Goal: Task Accomplishment & Management: Complete application form

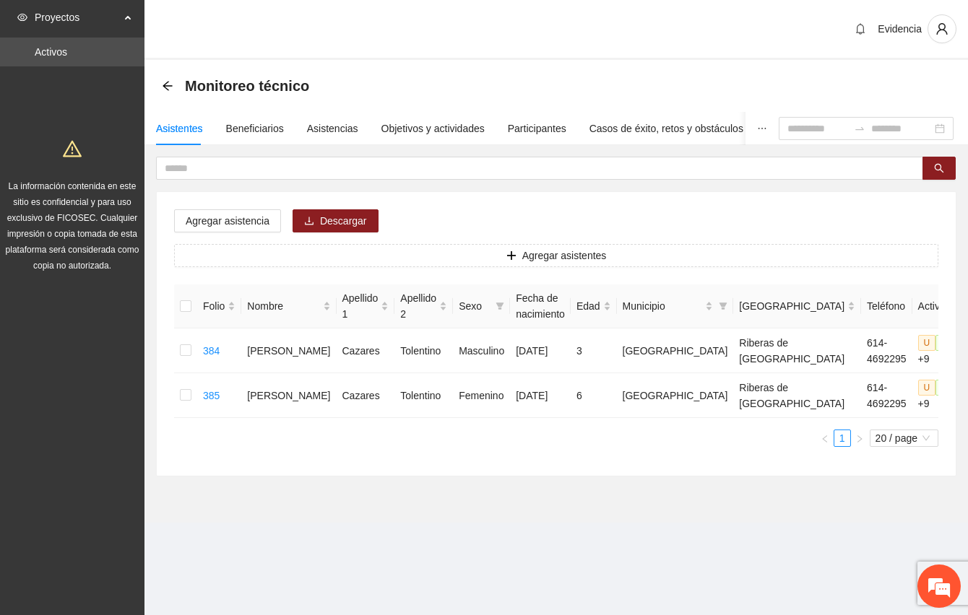
click at [394, 7] on div "Evidencia" at bounding box center [555, 30] width 823 height 60
click at [186, 168] on input "text" at bounding box center [534, 168] width 738 height 16
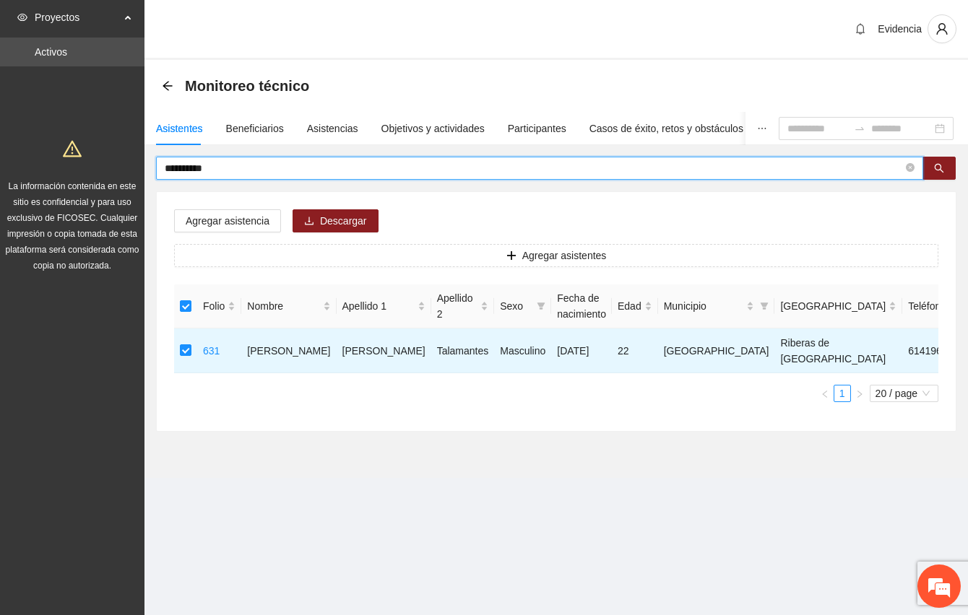
drag, startPoint x: 232, startPoint y: 168, endPoint x: 147, endPoint y: 186, distance: 86.5
click at [147, 186] on div "**********" at bounding box center [555, 294] width 823 height 275
drag, startPoint x: 237, startPoint y: 165, endPoint x: 150, endPoint y: 157, distance: 87.0
click at [150, 157] on div "******** Agregar asistencia Descargar Agregar asistentes Folio Nombre Apellido …" at bounding box center [555, 294] width 823 height 275
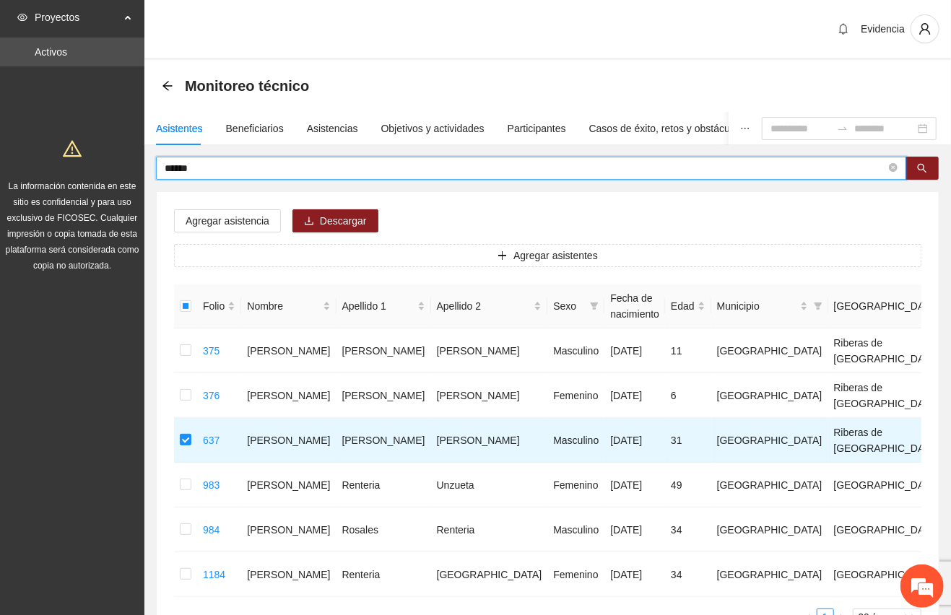
drag, startPoint x: 222, startPoint y: 165, endPoint x: 85, endPoint y: 171, distance: 137.3
click at [85, 171] on section "Proyectos Activos La información contenida en este sitio es confidencial y para…" at bounding box center [475, 371] width 951 height 742
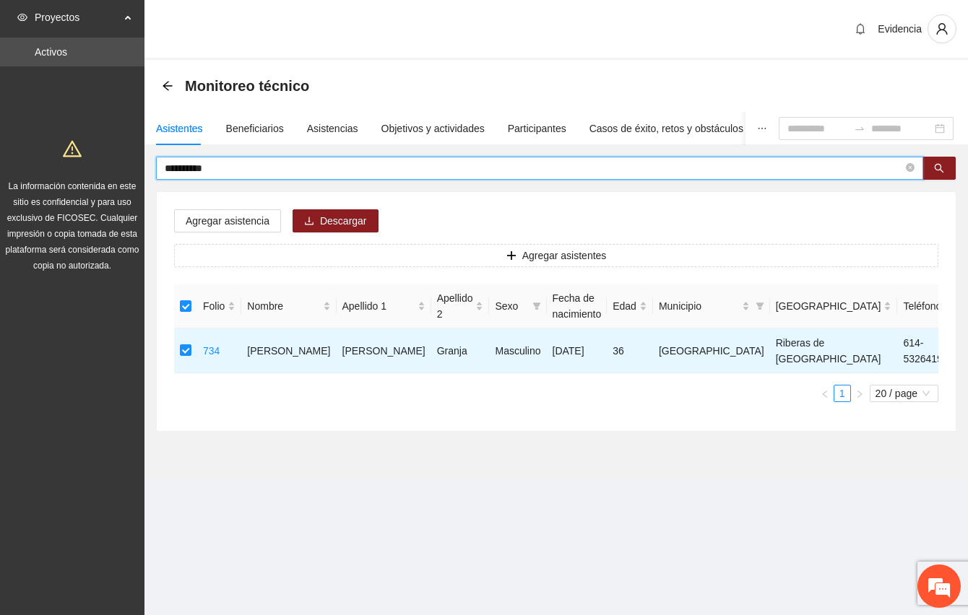
drag, startPoint x: 222, startPoint y: 169, endPoint x: 127, endPoint y: 162, distance: 95.6
click at [127, 162] on section "**********" at bounding box center [484, 307] width 968 height 615
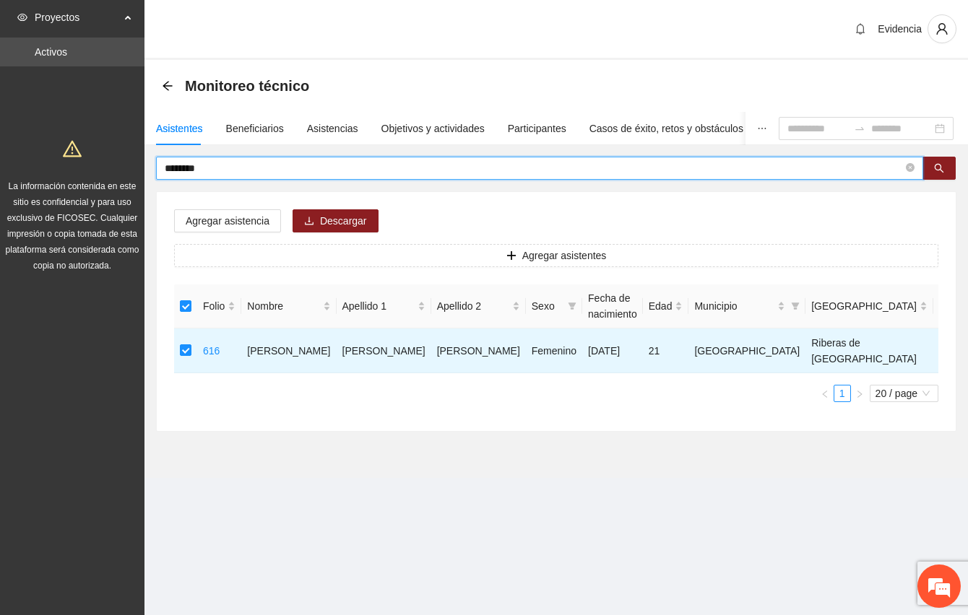
drag, startPoint x: 229, startPoint y: 165, endPoint x: 108, endPoint y: 143, distance: 123.3
click at [108, 143] on section "Proyectos Activos La información contenida en este sitio es confidencial y para…" at bounding box center [484, 307] width 968 height 615
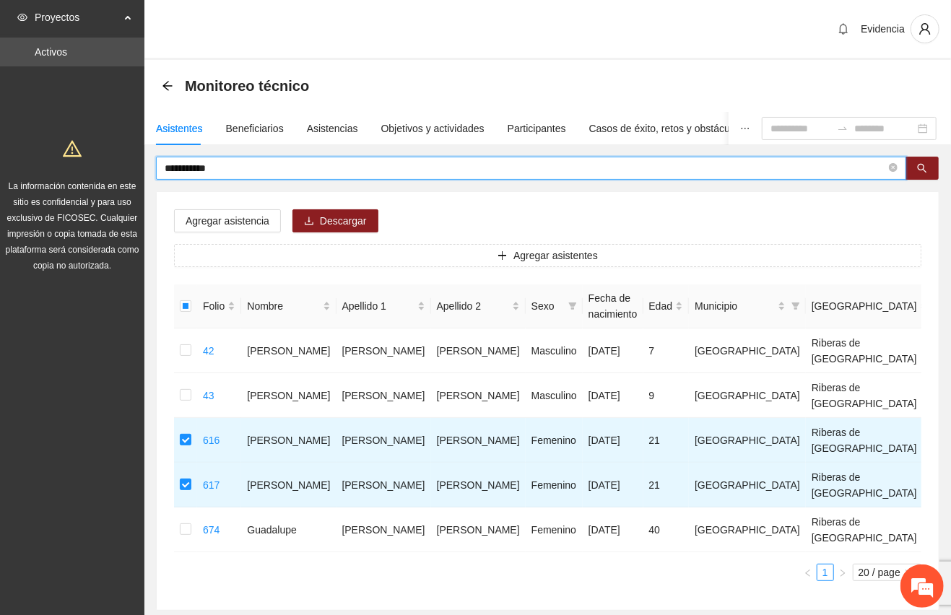
drag, startPoint x: 266, startPoint y: 171, endPoint x: 82, endPoint y: 152, distance: 185.1
click at [82, 152] on section "**********" at bounding box center [475, 348] width 951 height 697
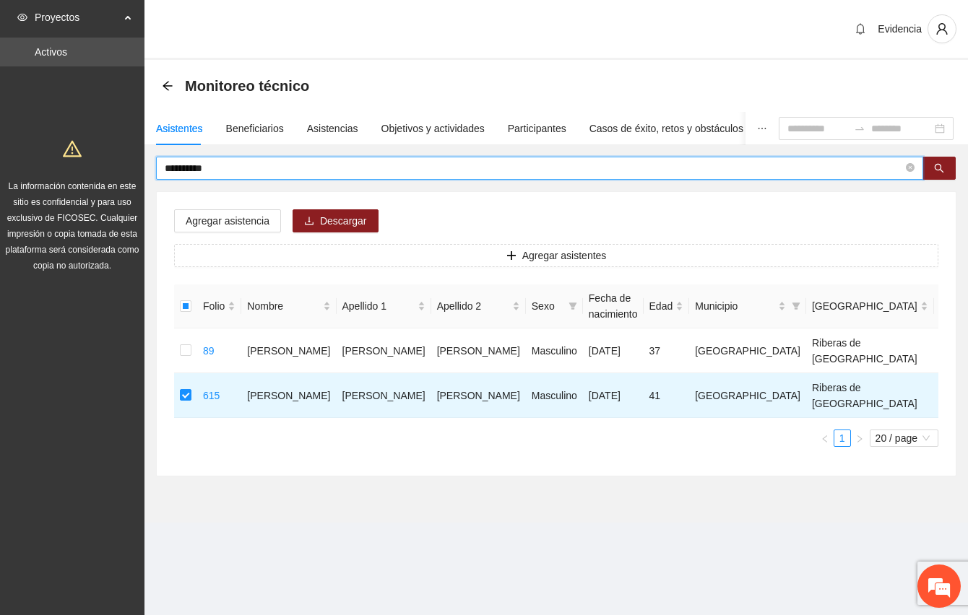
drag, startPoint x: 290, startPoint y: 163, endPoint x: 131, endPoint y: 157, distance: 158.9
click at [131, 157] on section "**********" at bounding box center [484, 307] width 968 height 615
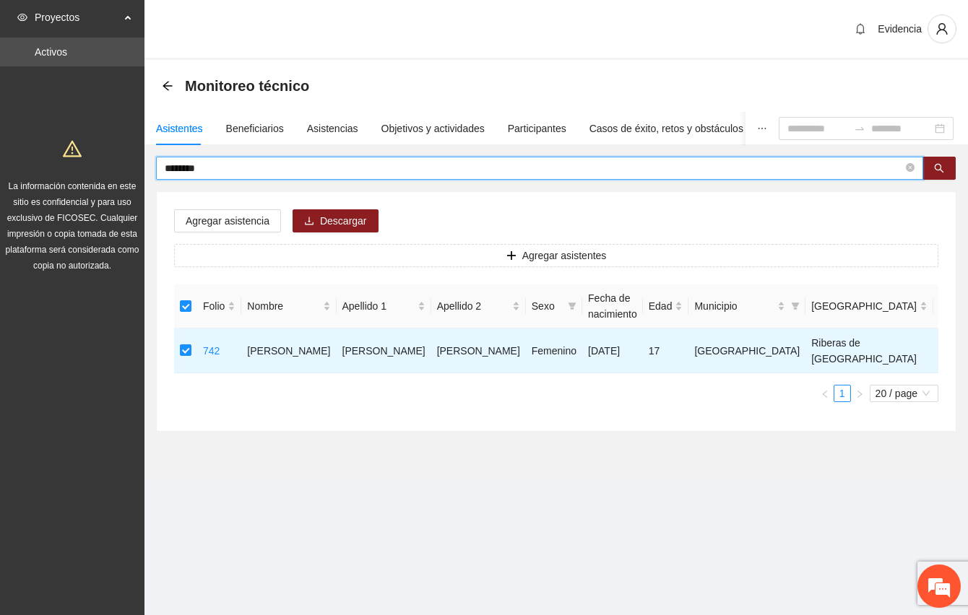
drag, startPoint x: 255, startPoint y: 170, endPoint x: 118, endPoint y: 176, distance: 136.6
click at [118, 176] on section "Proyectos Activos La información contenida en este sitio es confidencial y para…" at bounding box center [484, 307] width 968 height 615
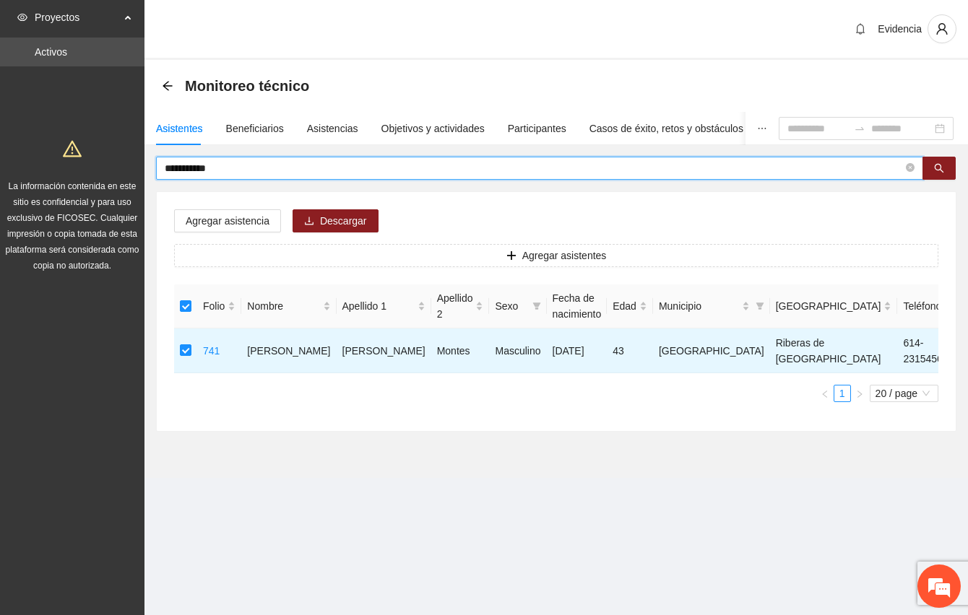
click at [267, 166] on input "**********" at bounding box center [534, 168] width 738 height 16
type input "**********"
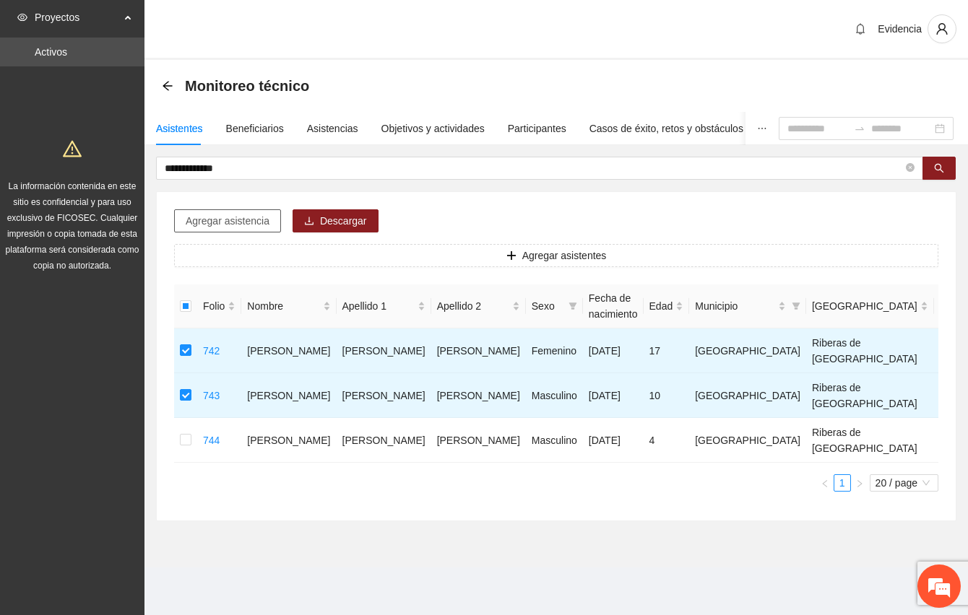
click at [252, 218] on span "Agregar asistencia" at bounding box center [228, 221] width 84 height 16
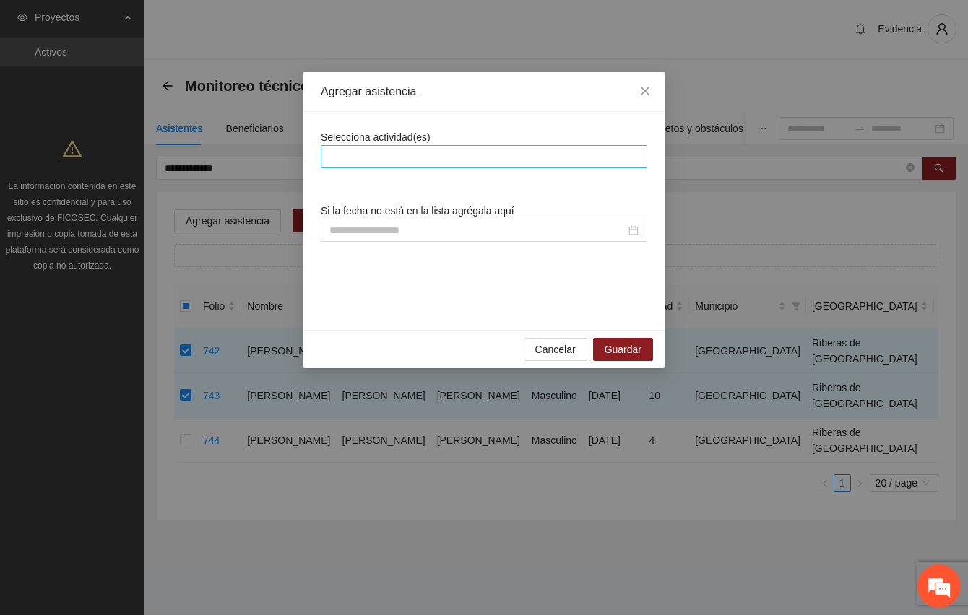
click at [492, 157] on div at bounding box center [483, 156] width 319 height 17
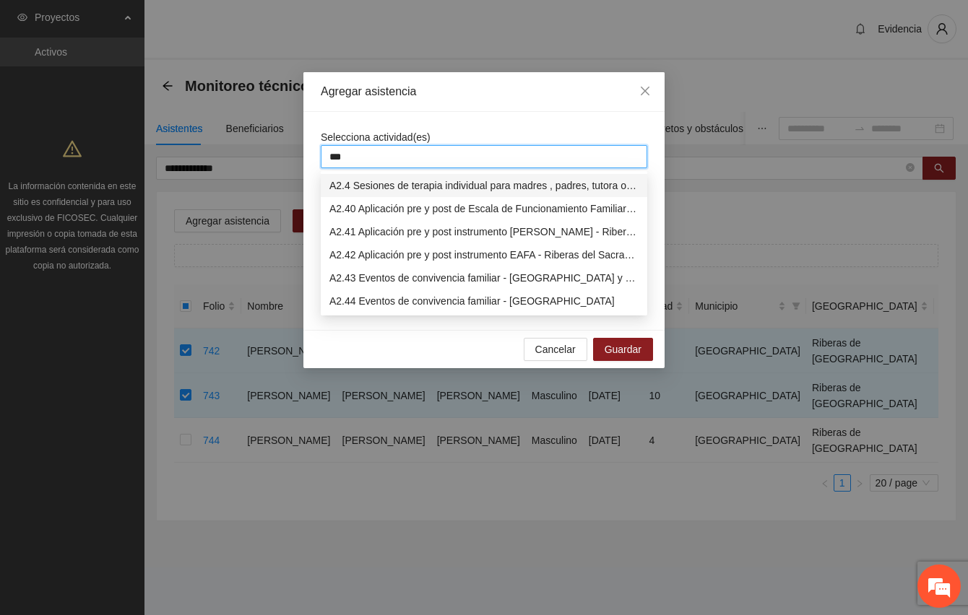
type input "****"
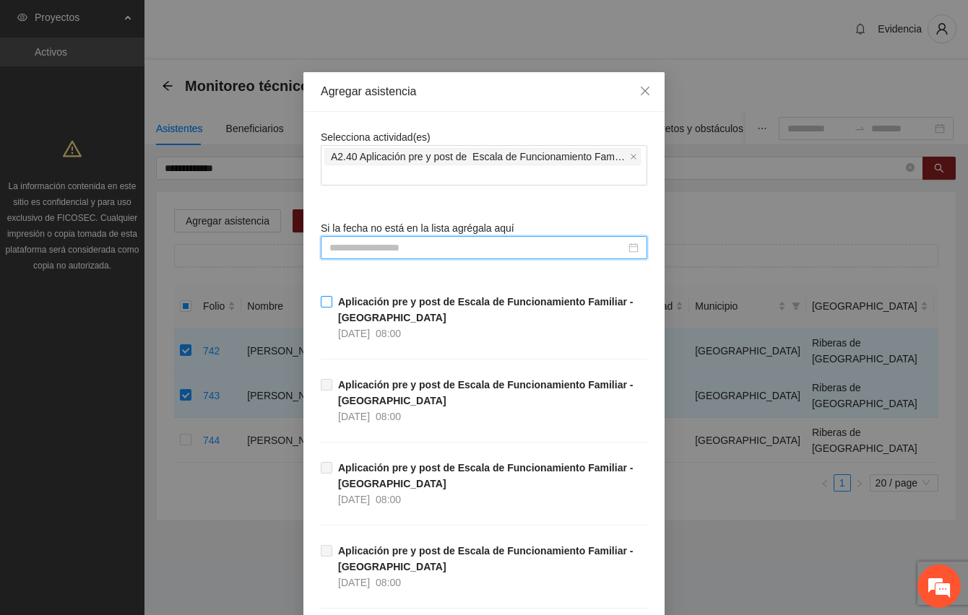
click at [406, 310] on span "Aplicación pre y post de Escala de Funcionamiento Familiar - [GEOGRAPHIC_DATA] …" at bounding box center [489, 318] width 315 height 48
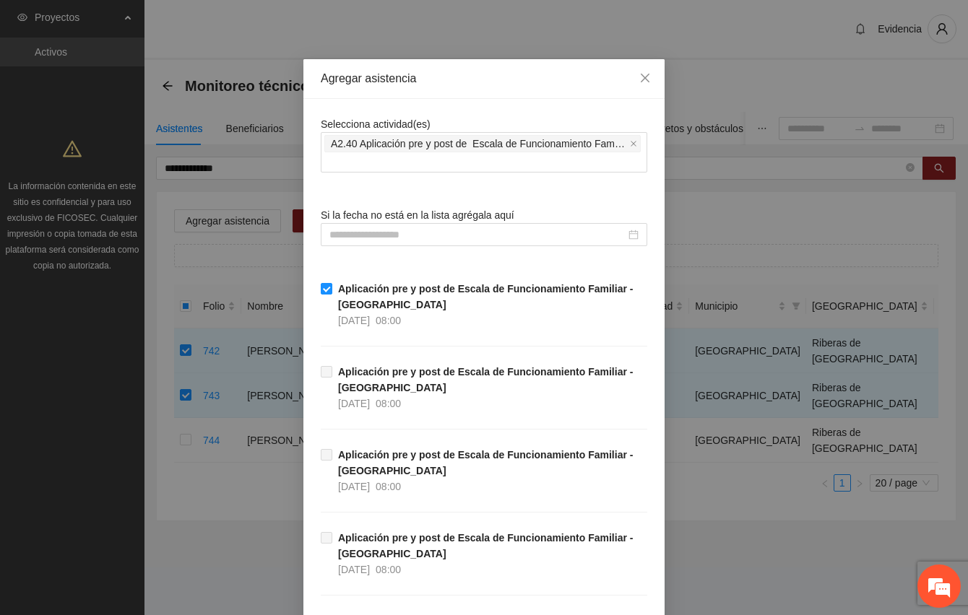
scroll to position [12, 0]
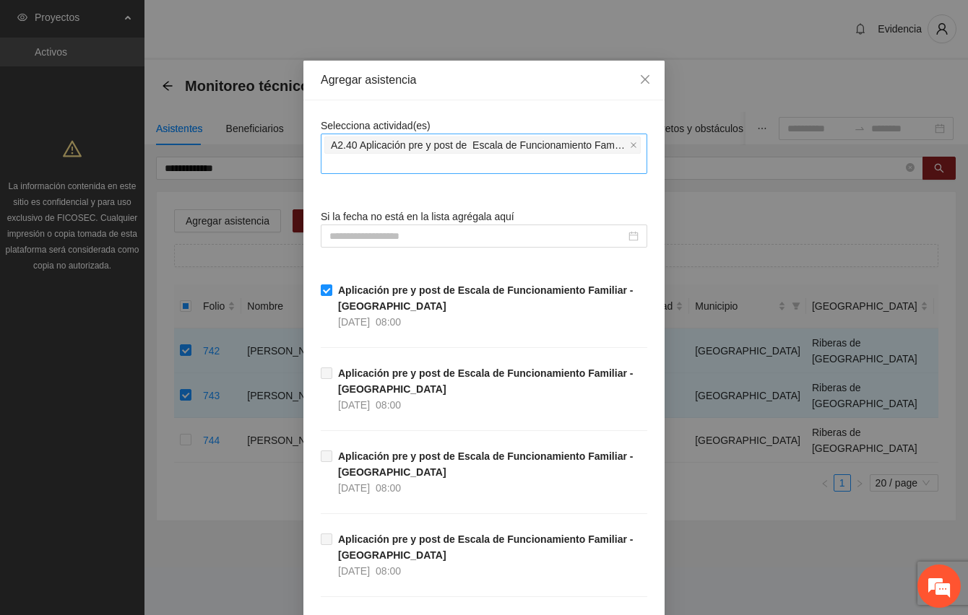
click at [585, 144] on span "A2.40 Aplicación pre y post de Escala de Funcionamiento Familiar - [GEOGRAPHIC_…" at bounding box center [479, 145] width 296 height 16
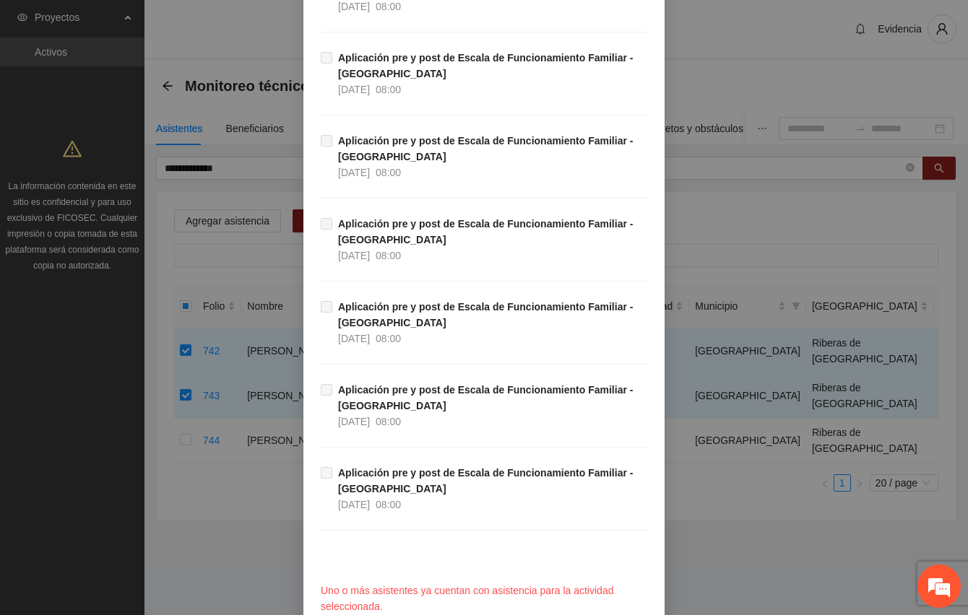
scroll to position [735, 0]
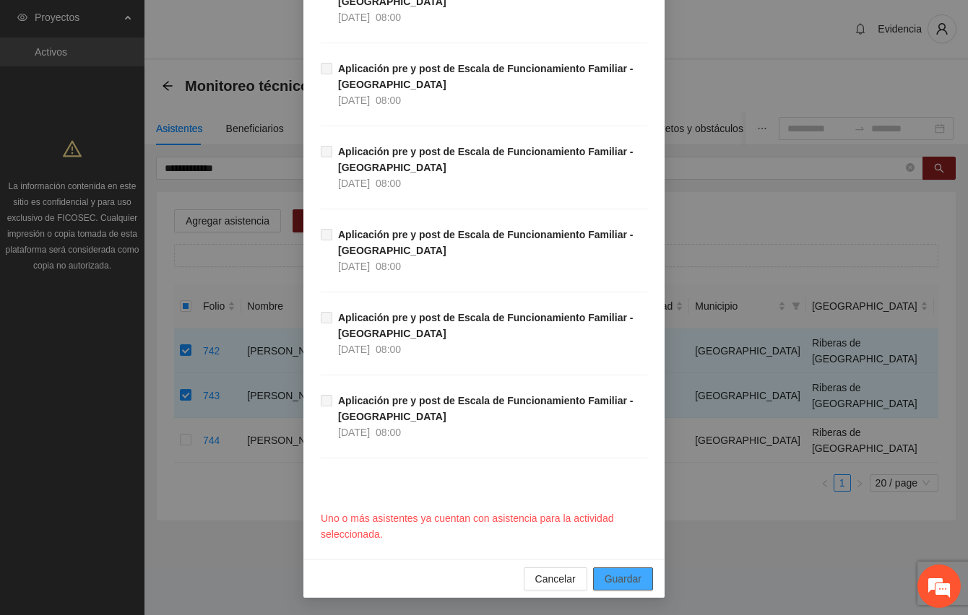
click at [619, 578] on span "Guardar" at bounding box center [622, 579] width 37 height 16
click at [543, 575] on span "Cancelar" at bounding box center [555, 579] width 40 height 16
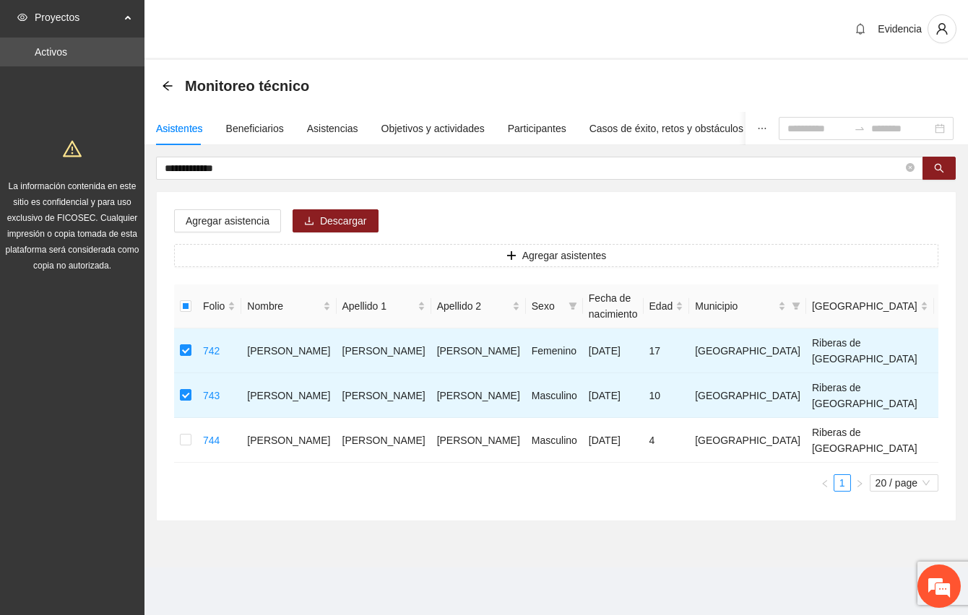
click at [614, 229] on div "Agregar asistencia Descargar Agregar asistentes Folio Nombre Apellido 1 Apellid…" at bounding box center [556, 356] width 799 height 329
click at [339, 131] on div "Asistencias" at bounding box center [332, 129] width 51 height 16
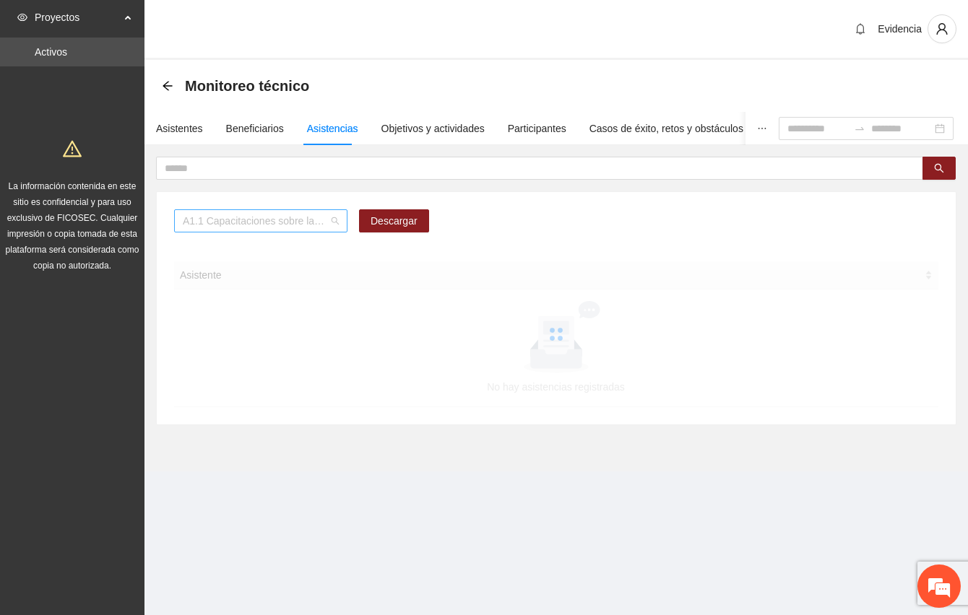
click at [329, 221] on span "A1.1 Capacitaciones sobre la metodología de funcionamiento familiar a promotora…" at bounding box center [261, 221] width 156 height 22
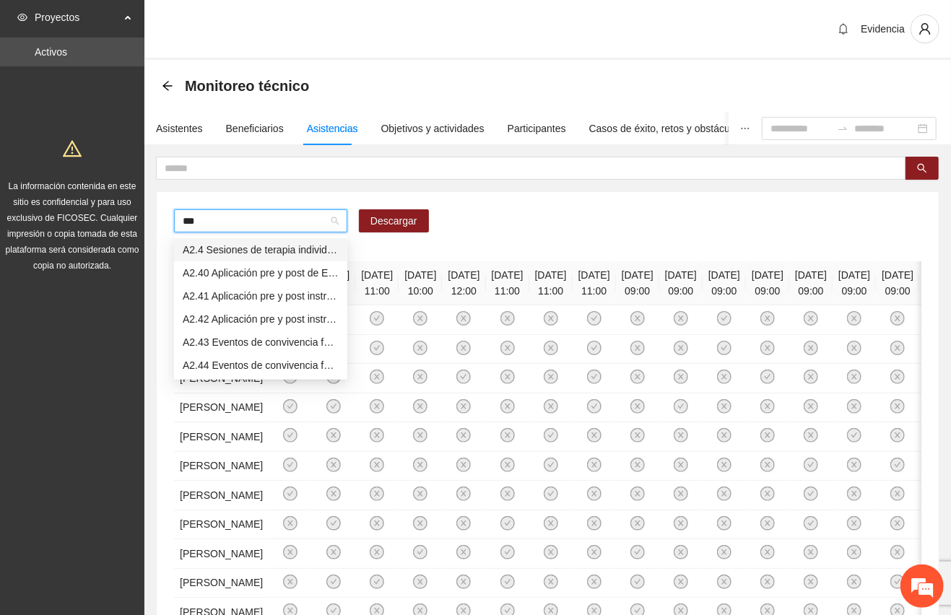
type input "****"
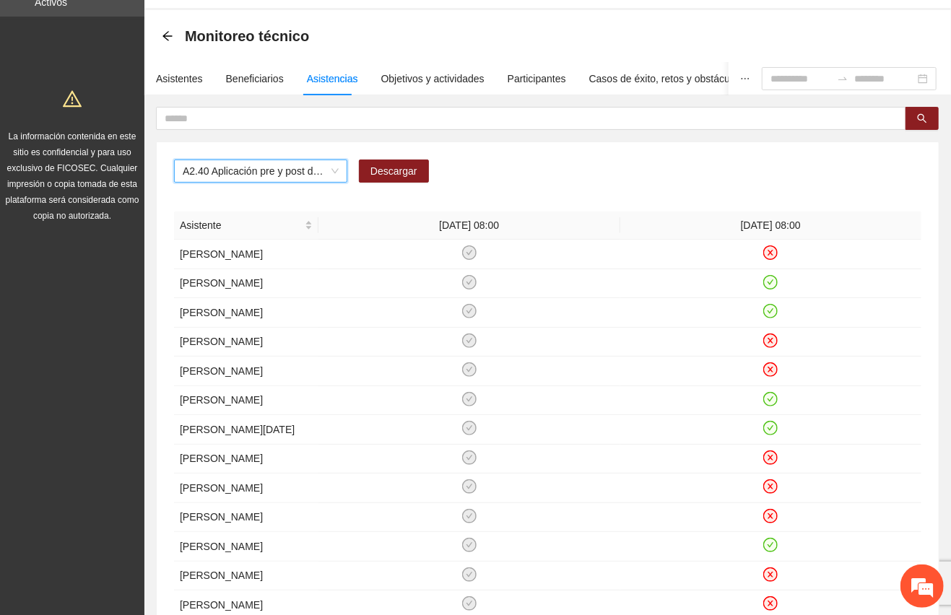
scroll to position [16, 0]
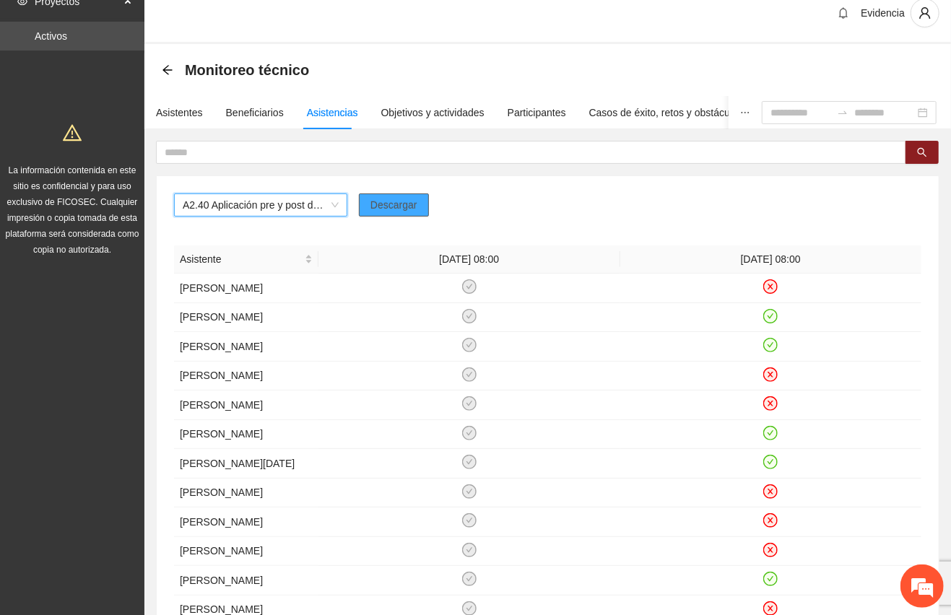
click at [388, 203] on span "Descargar" at bounding box center [393, 205] width 47 height 16
click at [645, 20] on div "Evidencia" at bounding box center [547, 14] width 806 height 60
click at [177, 105] on div "Asistentes" at bounding box center [179, 113] width 47 height 16
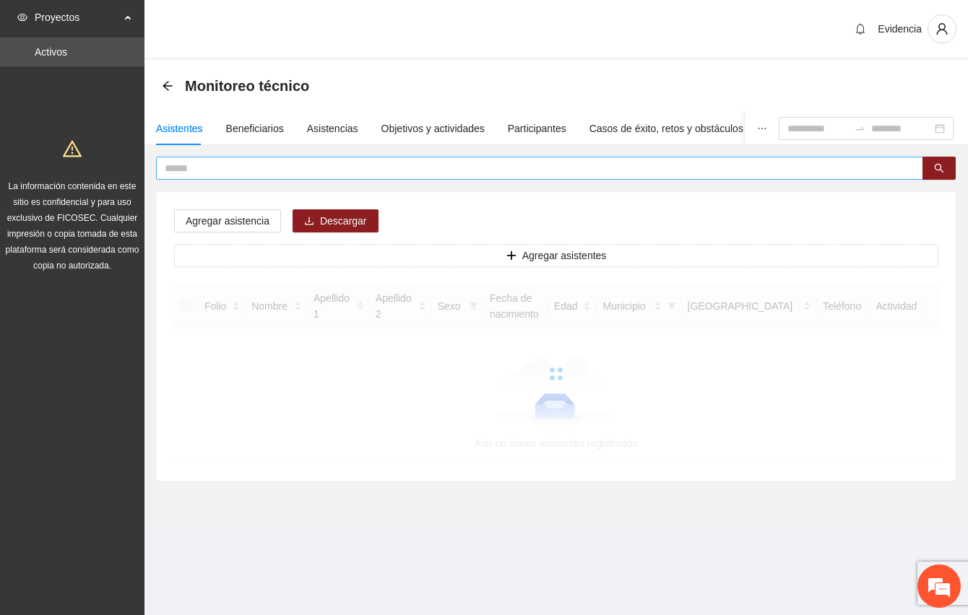
click at [249, 171] on input "text" at bounding box center [534, 168] width 738 height 16
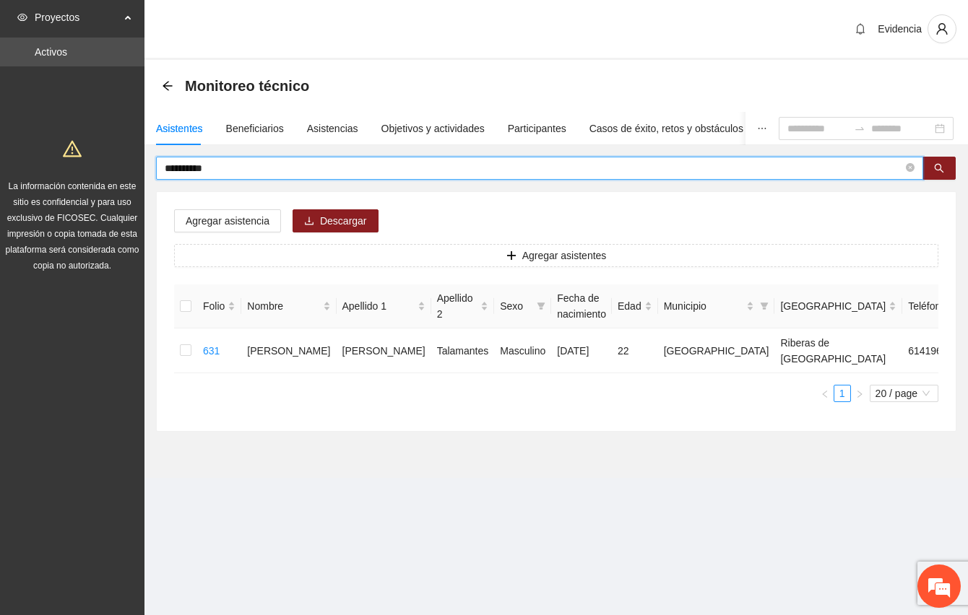
click at [332, 495] on section "**********" at bounding box center [555, 259] width 823 height 518
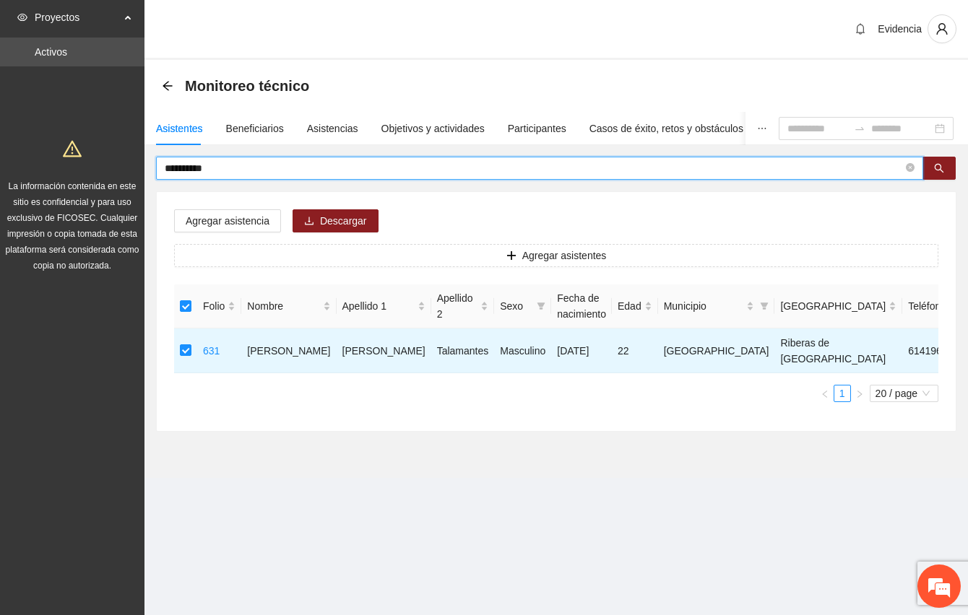
drag, startPoint x: 226, startPoint y: 166, endPoint x: 107, endPoint y: 170, distance: 119.2
click at [107, 170] on section "**********" at bounding box center [484, 307] width 968 height 615
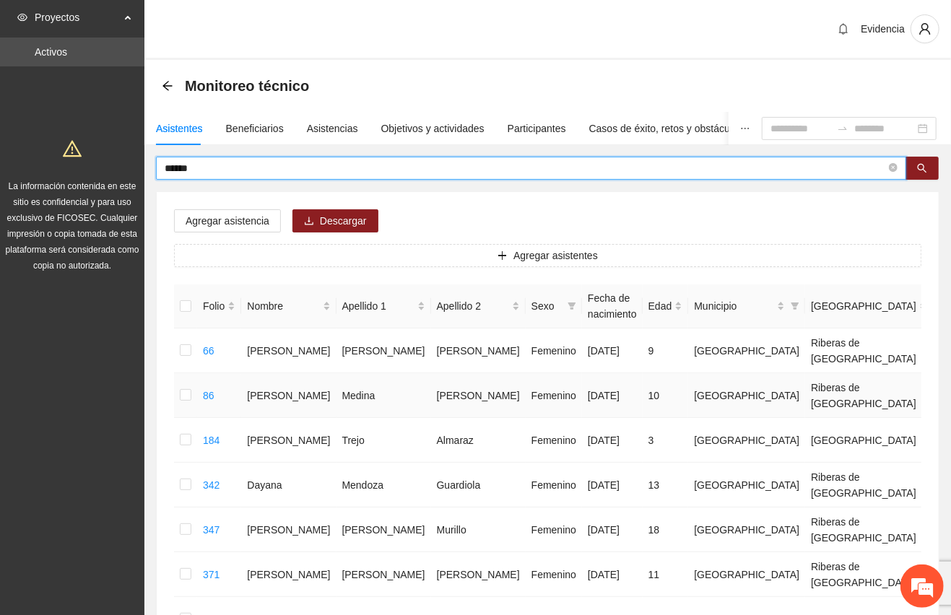
click at [307, 397] on tr "86 [PERSON_NAME] [DATE] 10 [GEOGRAPHIC_DATA] Riberas de Sacramento 614-3614586 …" at bounding box center [663, 395] width 978 height 45
drag, startPoint x: 212, startPoint y: 169, endPoint x: 100, endPoint y: 165, distance: 112.7
click at [100, 165] on section "Proyectos Activos La información contenida en este sitio es confidencial y para…" at bounding box center [475, 483] width 951 height 966
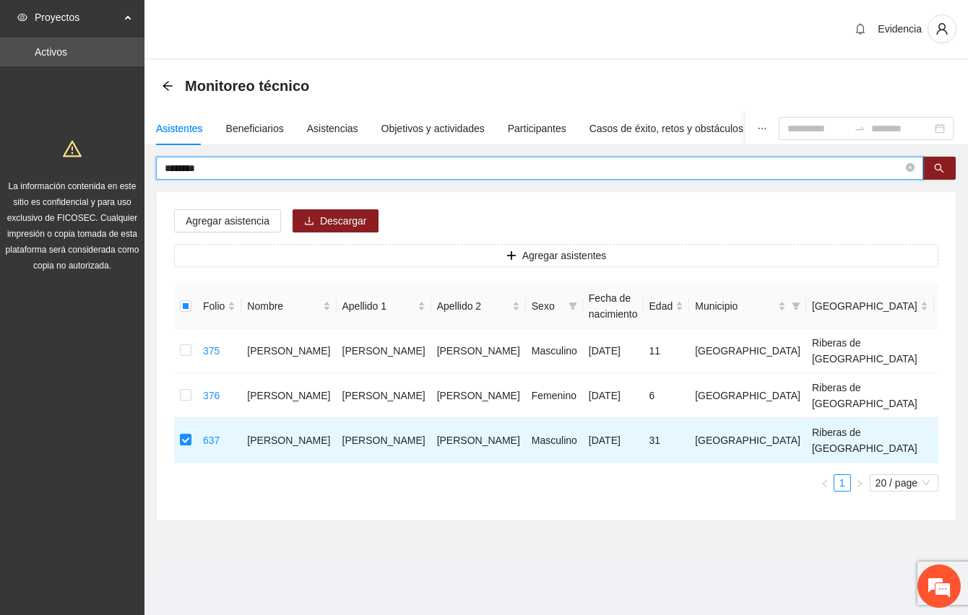
drag, startPoint x: 227, startPoint y: 173, endPoint x: 102, endPoint y: 166, distance: 125.1
click at [102, 166] on section "Proyectos Activos La información contenida en este sitio es confidencial y para…" at bounding box center [484, 307] width 968 height 615
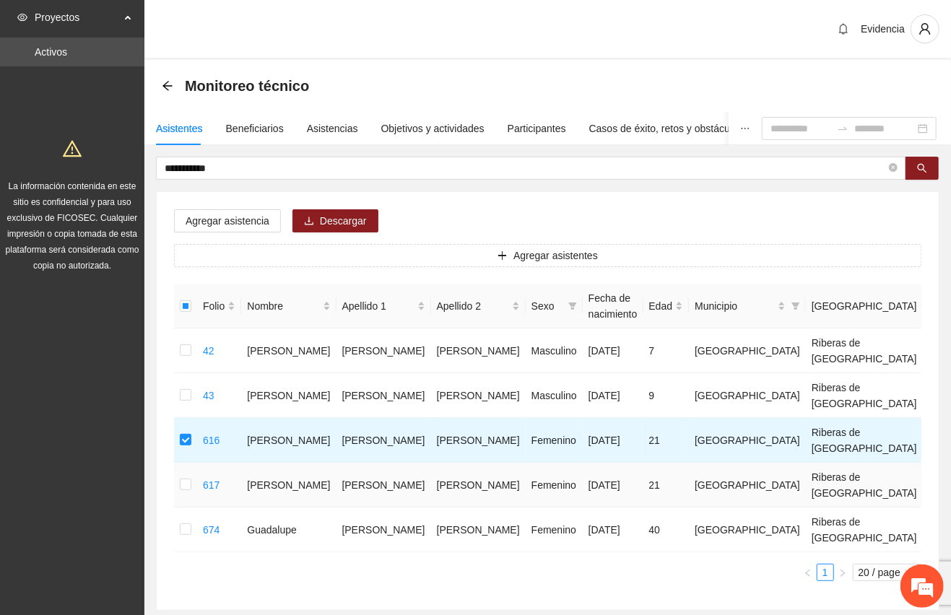
click at [192, 484] on td at bounding box center [185, 485] width 23 height 45
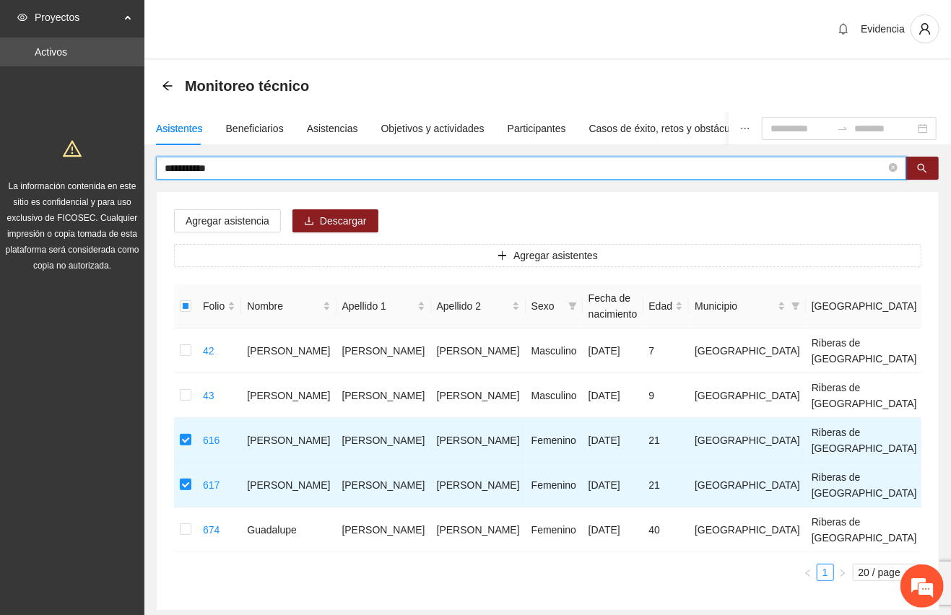
drag, startPoint x: 251, startPoint y: 174, endPoint x: 117, endPoint y: 172, distance: 134.3
click at [117, 172] on section "**********" at bounding box center [475, 348] width 951 height 697
click at [232, 169] on input "**********" at bounding box center [525, 168] width 721 height 16
drag, startPoint x: 232, startPoint y: 169, endPoint x: 127, endPoint y: 165, distance: 105.5
click at [127, 165] on section "**********" at bounding box center [475, 348] width 951 height 697
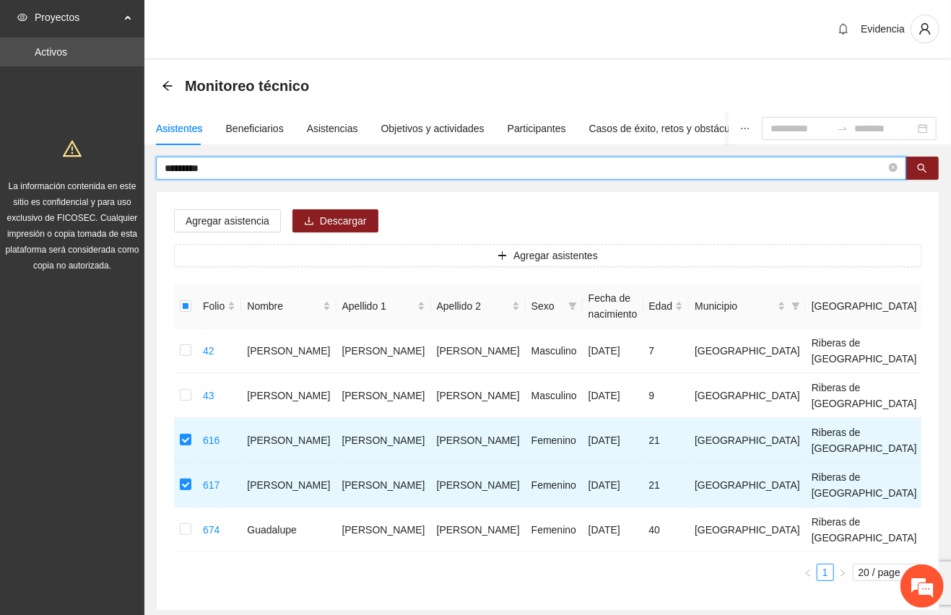
type input "*********"
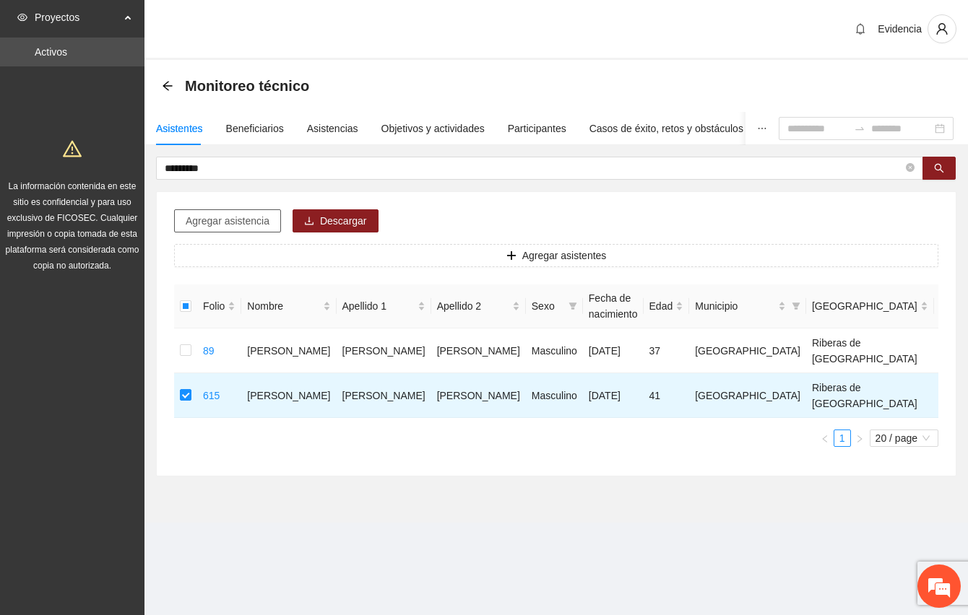
click at [248, 224] on span "Agregar asistencia" at bounding box center [228, 221] width 84 height 16
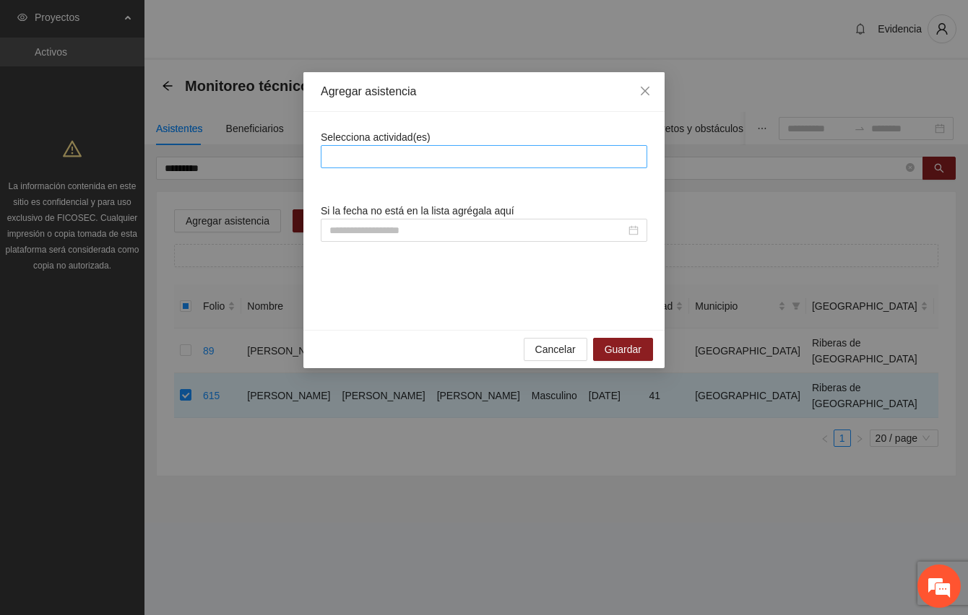
click at [463, 157] on div at bounding box center [483, 156] width 319 height 17
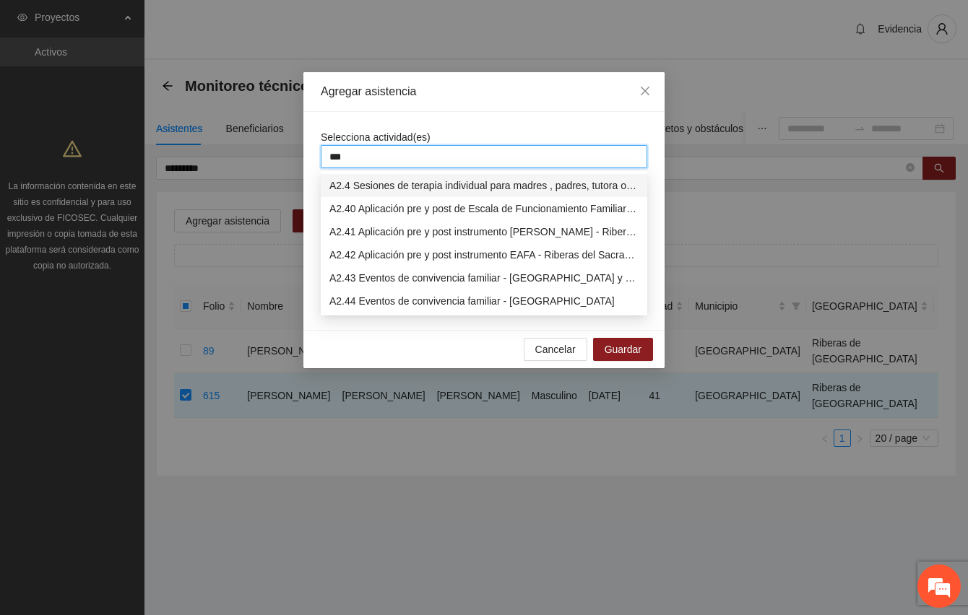
type input "****"
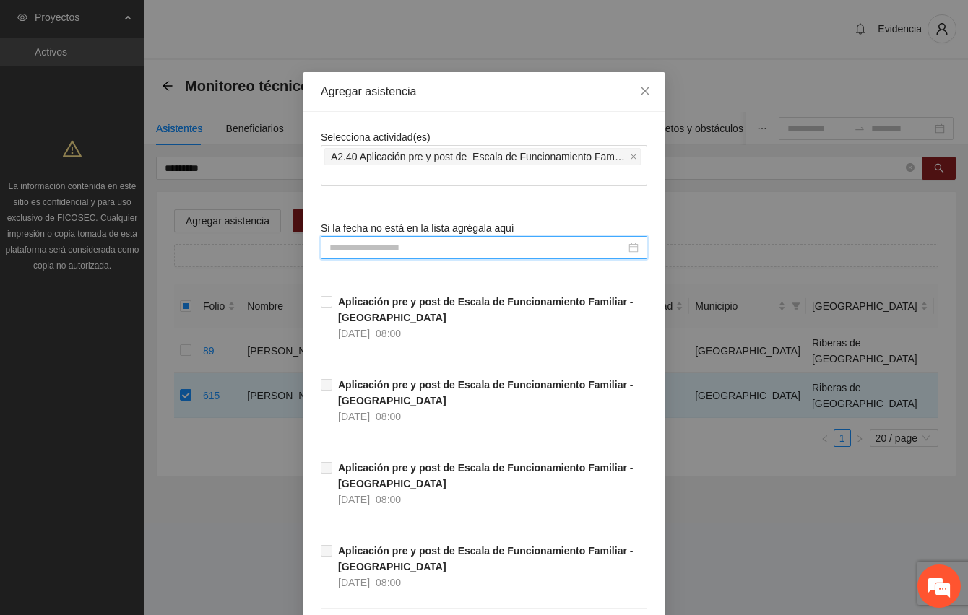
click at [378, 252] on input at bounding box center [477, 248] width 296 height 16
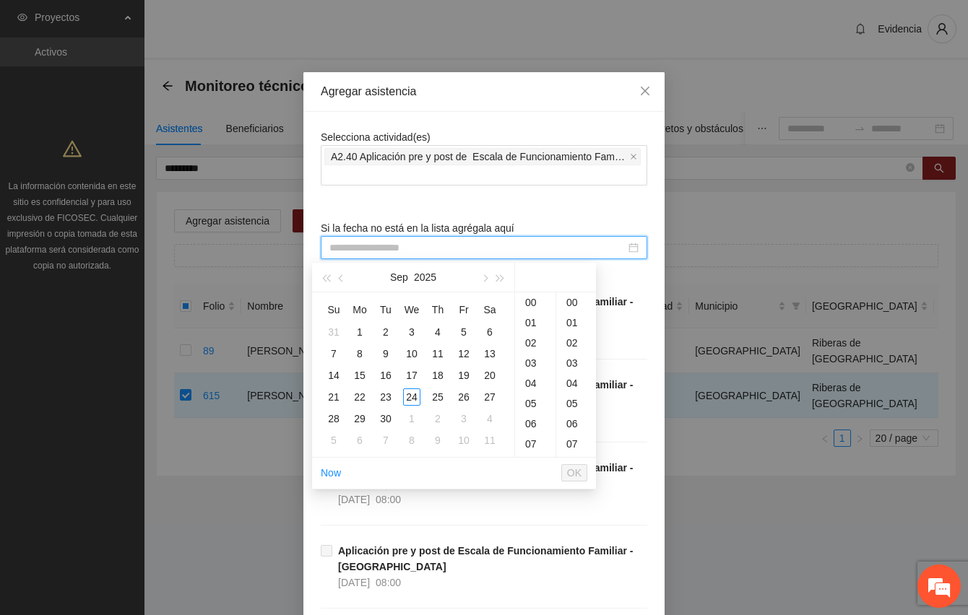
click at [378, 252] on input at bounding box center [477, 248] width 296 height 16
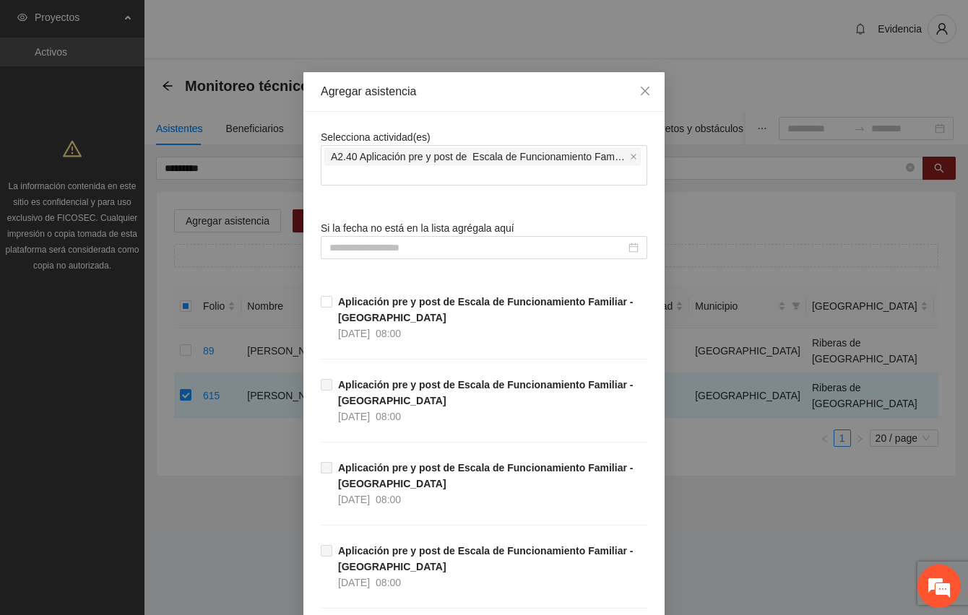
click at [370, 331] on span "[DATE]" at bounding box center [354, 334] width 32 height 12
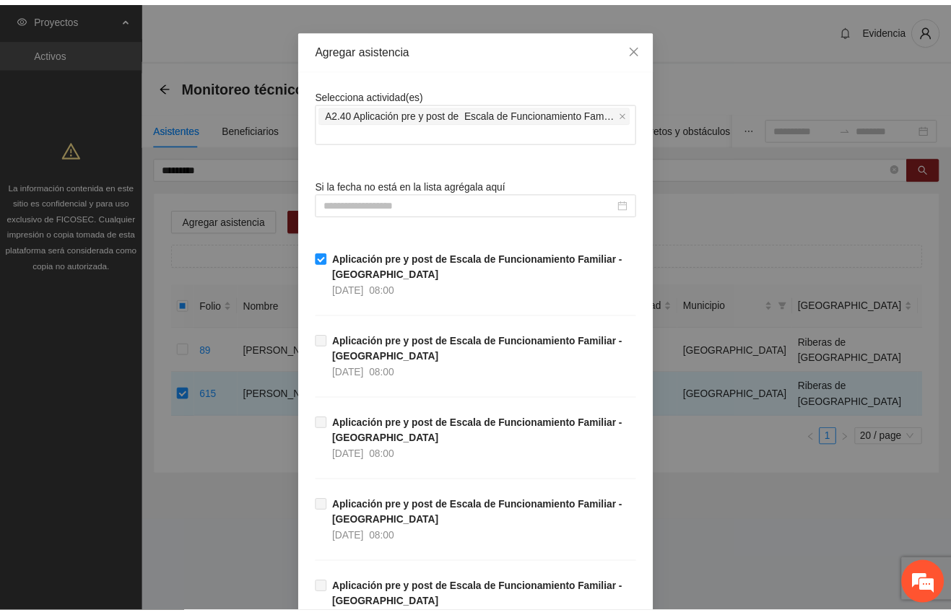
scroll to position [705, 0]
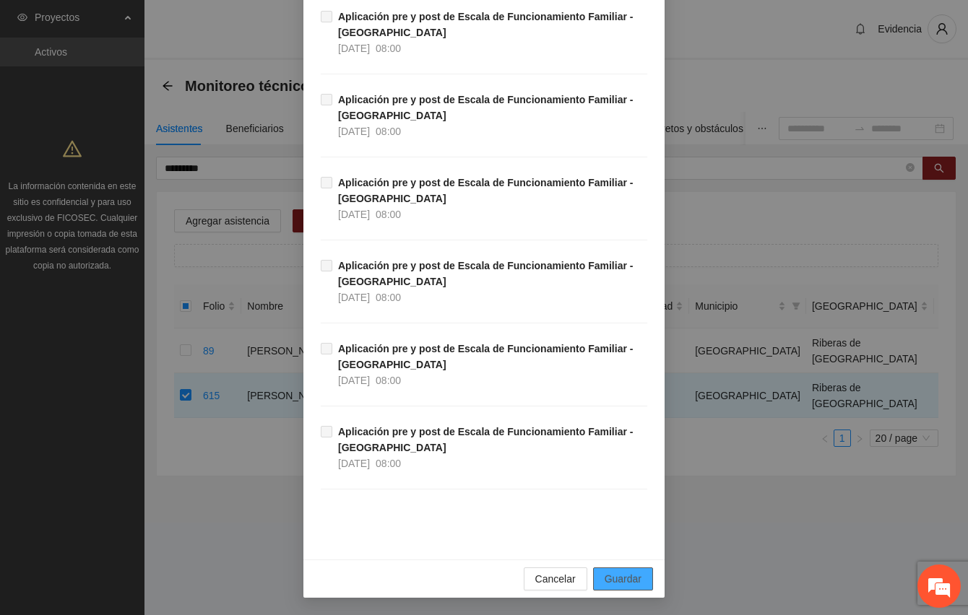
click at [624, 573] on span "Guardar" at bounding box center [622, 579] width 37 height 16
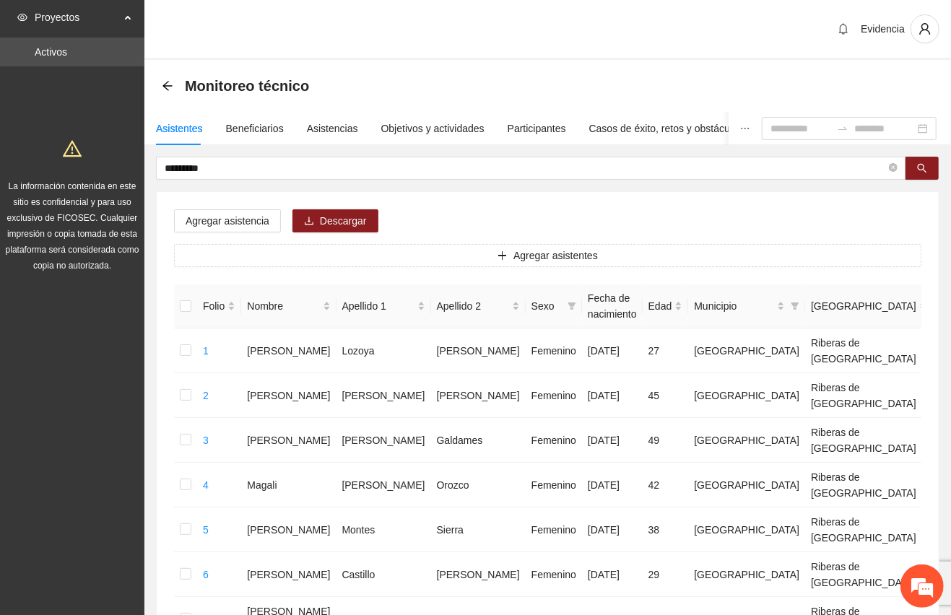
click at [438, 48] on div "Evidencia" at bounding box center [547, 30] width 806 height 60
click at [585, 35] on div "Evidencia" at bounding box center [547, 30] width 806 height 60
click at [329, 125] on div "Asistencias" at bounding box center [332, 129] width 51 height 16
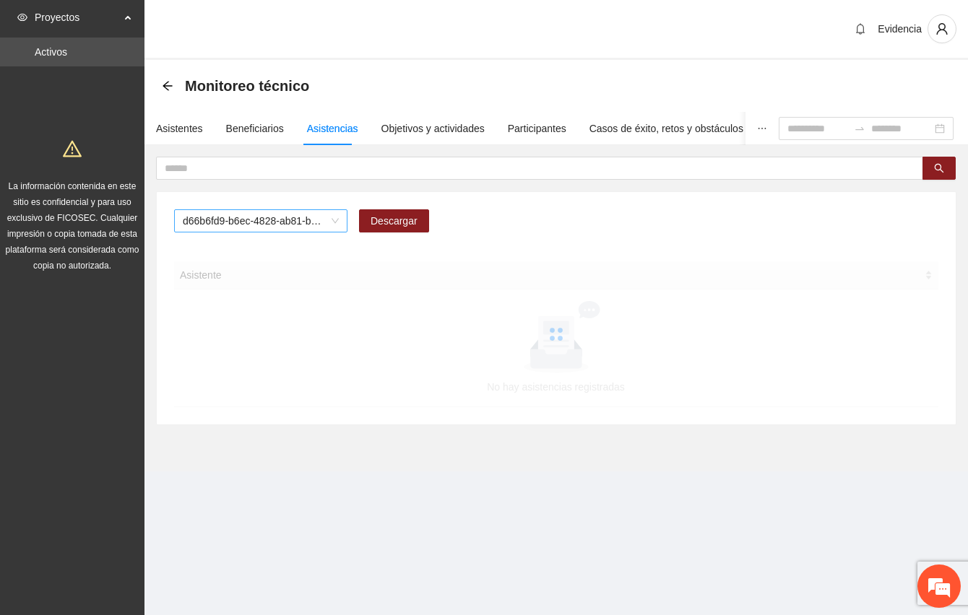
click at [264, 227] on span "d66b6fd9-b6ec-4828-ab81-b45f232f7914" at bounding box center [261, 221] width 156 height 22
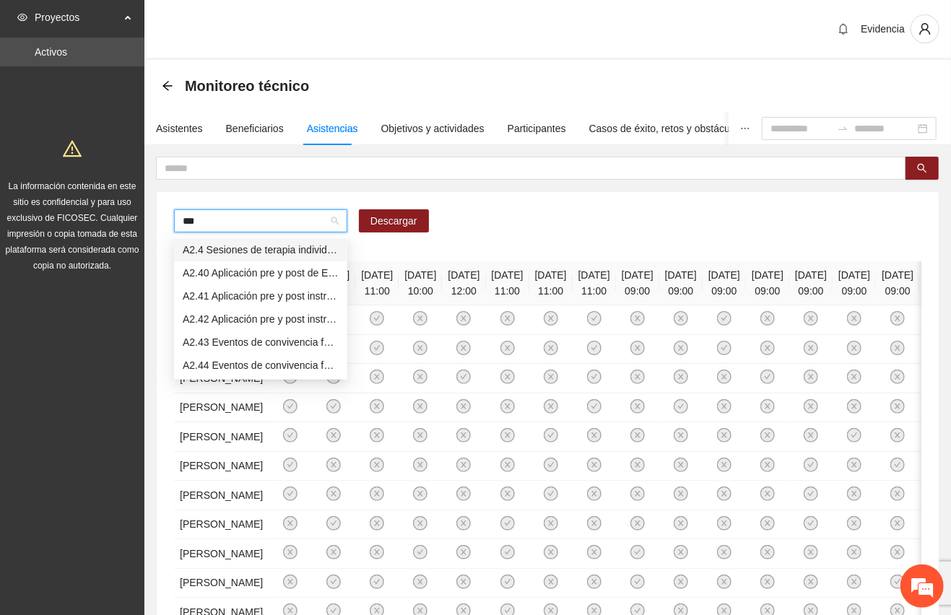
type input "****"
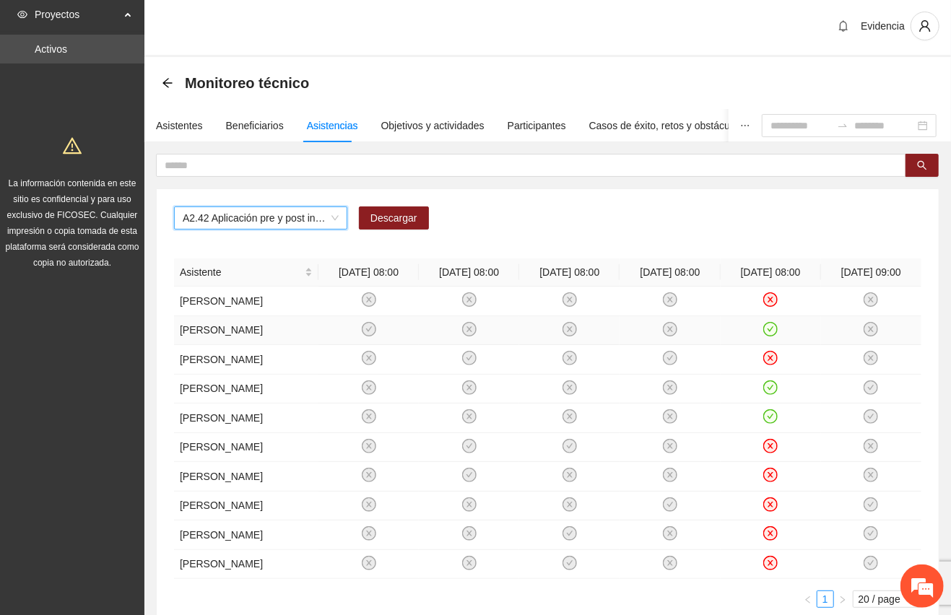
scroll to position [0, 0]
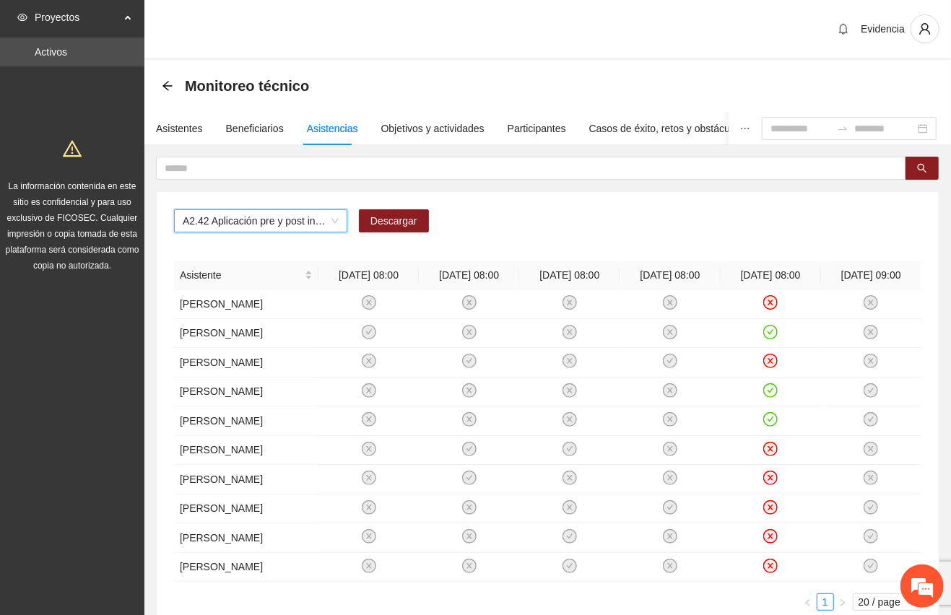
drag, startPoint x: 445, startPoint y: 43, endPoint x: 425, endPoint y: 30, distance: 24.4
click at [445, 42] on div "Evidencia" at bounding box center [547, 30] width 806 height 60
click at [404, 12] on div "Evidencia" at bounding box center [547, 30] width 806 height 60
click at [440, 45] on div "Evidencia" at bounding box center [547, 30] width 806 height 60
click at [407, 26] on div "Evidencia" at bounding box center [547, 30] width 806 height 60
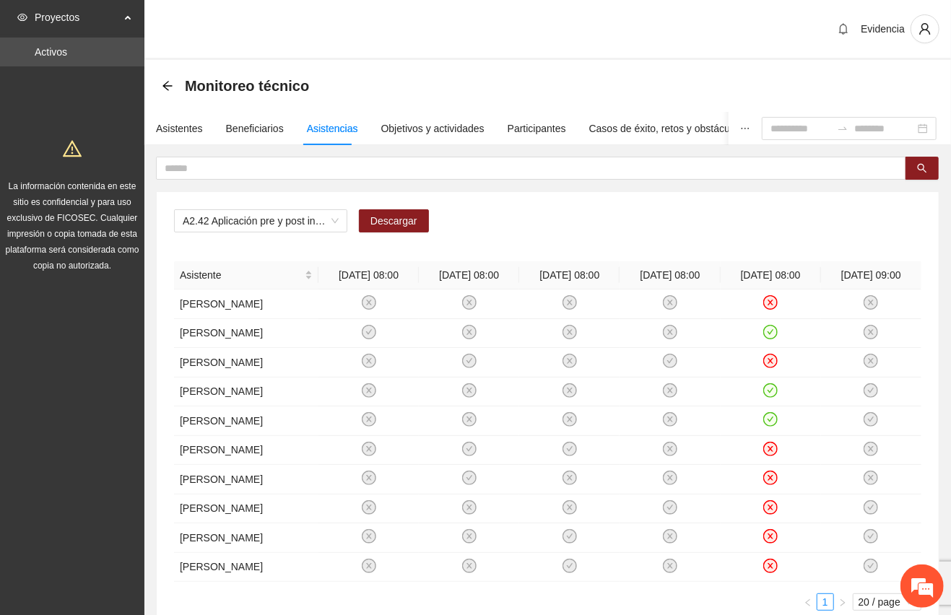
click at [416, 15] on div "Evidencia" at bounding box center [547, 30] width 806 height 60
click at [386, 24] on div "Evidencia" at bounding box center [547, 30] width 806 height 60
click at [429, 30] on div "Evidencia" at bounding box center [547, 30] width 806 height 60
click at [535, 45] on div "Evidencia" at bounding box center [547, 30] width 806 height 60
click at [532, 18] on div "Evidencia" at bounding box center [547, 30] width 806 height 60
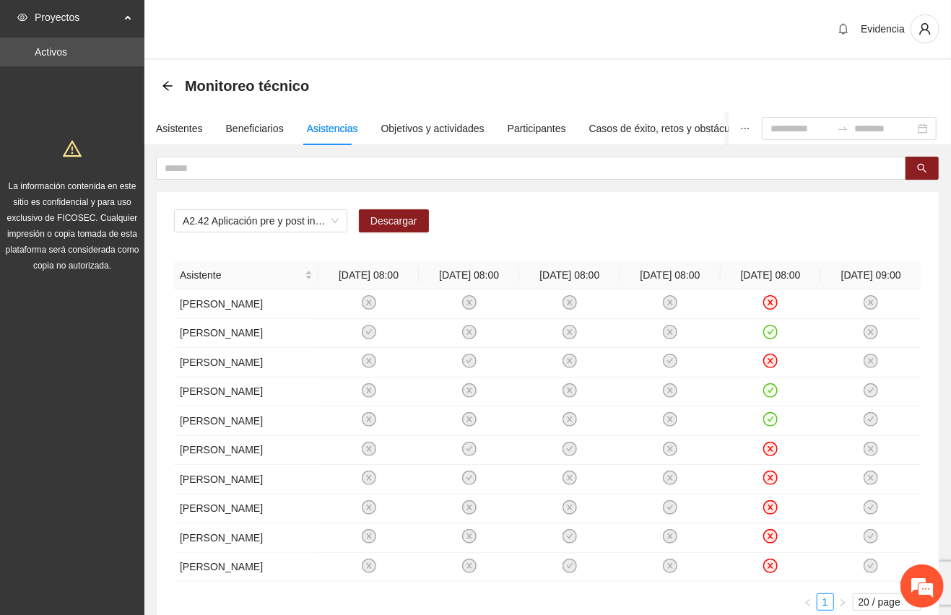
click at [546, 53] on div "Evidencia" at bounding box center [547, 30] width 806 height 60
drag, startPoint x: 535, startPoint y: 25, endPoint x: 489, endPoint y: 19, distance: 46.6
click at [534, 25] on div "Evidencia" at bounding box center [547, 30] width 806 height 60
click at [498, 30] on div "Evidencia" at bounding box center [547, 30] width 806 height 60
drag, startPoint x: 532, startPoint y: 38, endPoint x: 500, endPoint y: 38, distance: 31.8
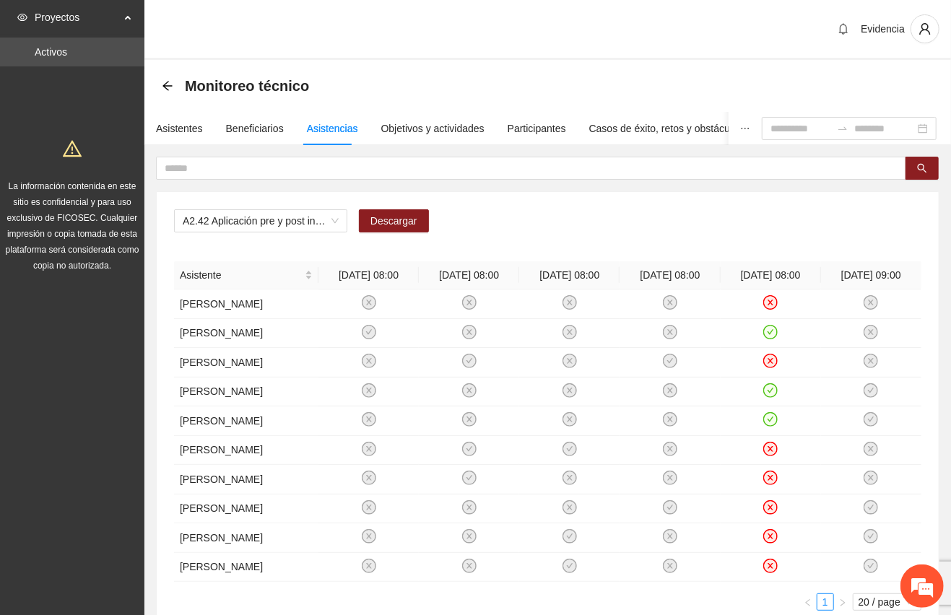
click at [532, 38] on div "Evidencia" at bounding box center [547, 30] width 806 height 60
click at [509, 42] on div "Evidencia" at bounding box center [547, 30] width 806 height 60
click at [509, 44] on div "Evidencia" at bounding box center [547, 30] width 806 height 60
click at [531, 36] on div "Evidencia" at bounding box center [547, 30] width 806 height 60
click at [622, 62] on div "Monitoreo técnico" at bounding box center [547, 86] width 806 height 52
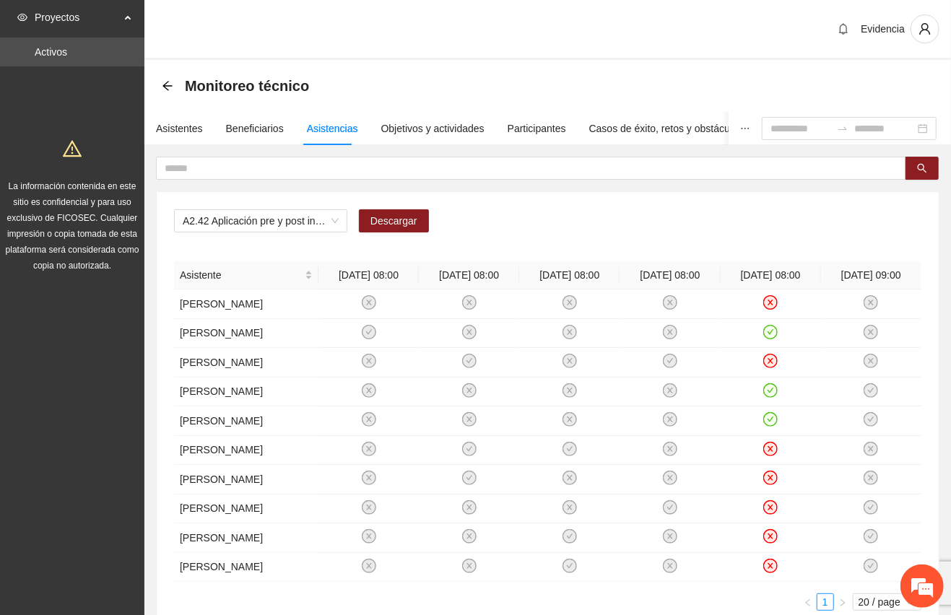
click at [625, 30] on div "Evidencia" at bounding box center [547, 30] width 806 height 60
click at [592, 42] on div "Evidencia" at bounding box center [547, 30] width 806 height 60
